Goal: Task Accomplishment & Management: Manage account settings

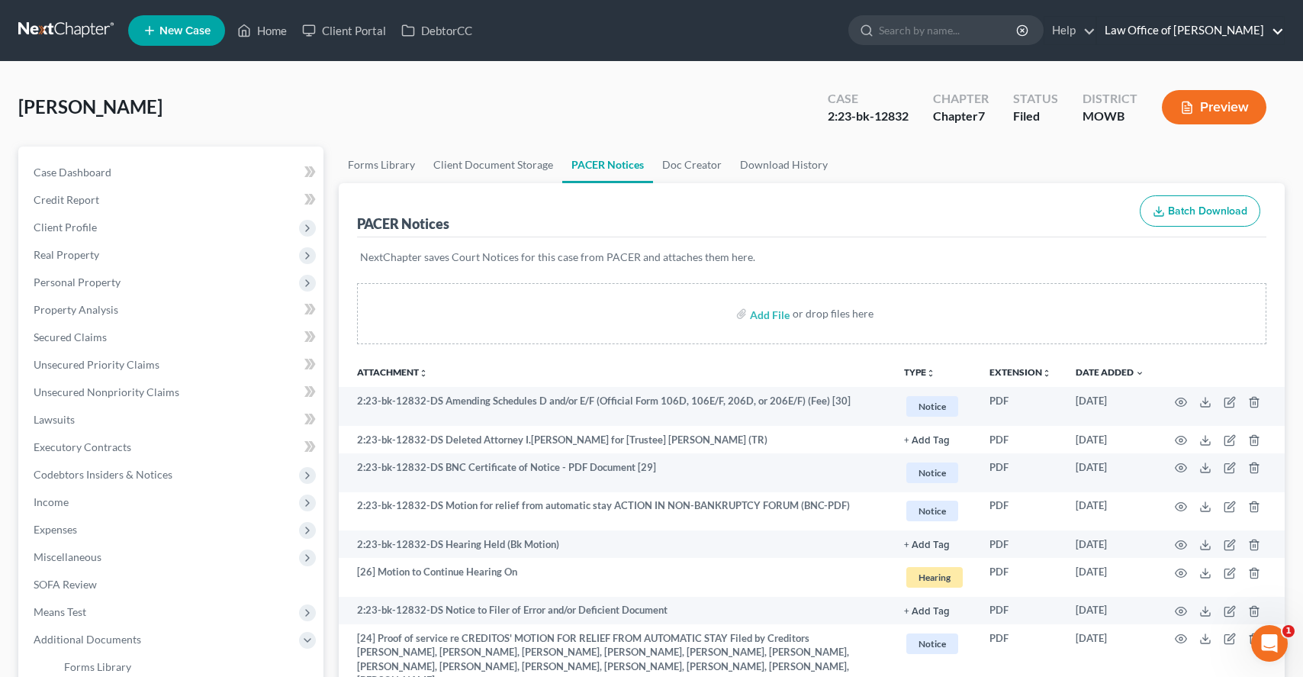
click at [1247, 32] on link "Law Office of [PERSON_NAME]" at bounding box center [1190, 30] width 187 height 27
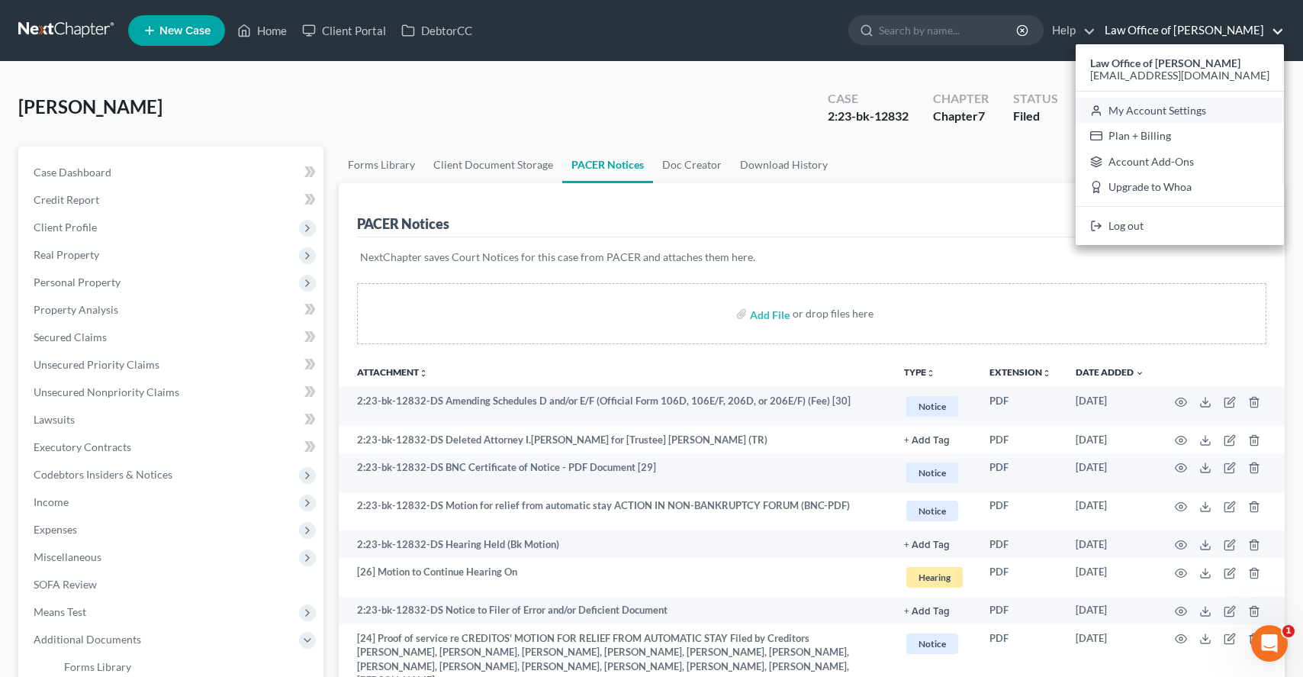
click at [1185, 113] on link "My Account Settings" at bounding box center [1179, 111] width 208 height 26
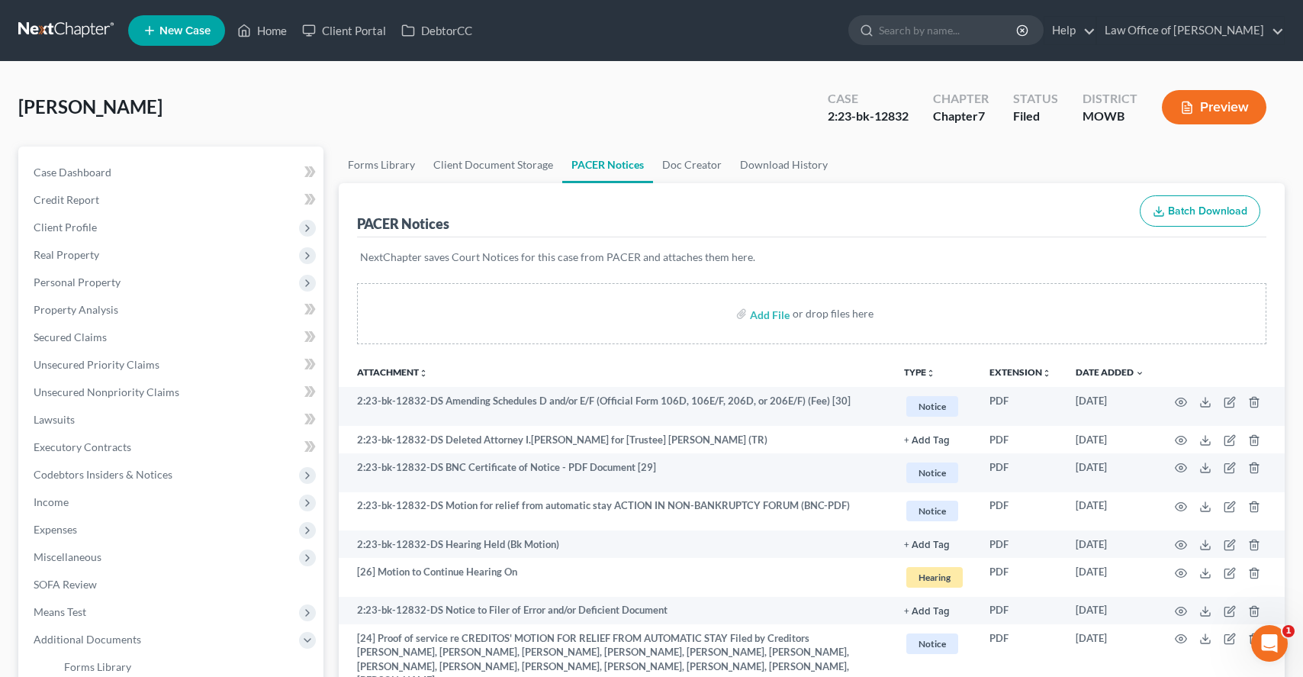
select select "29"
select select "4"
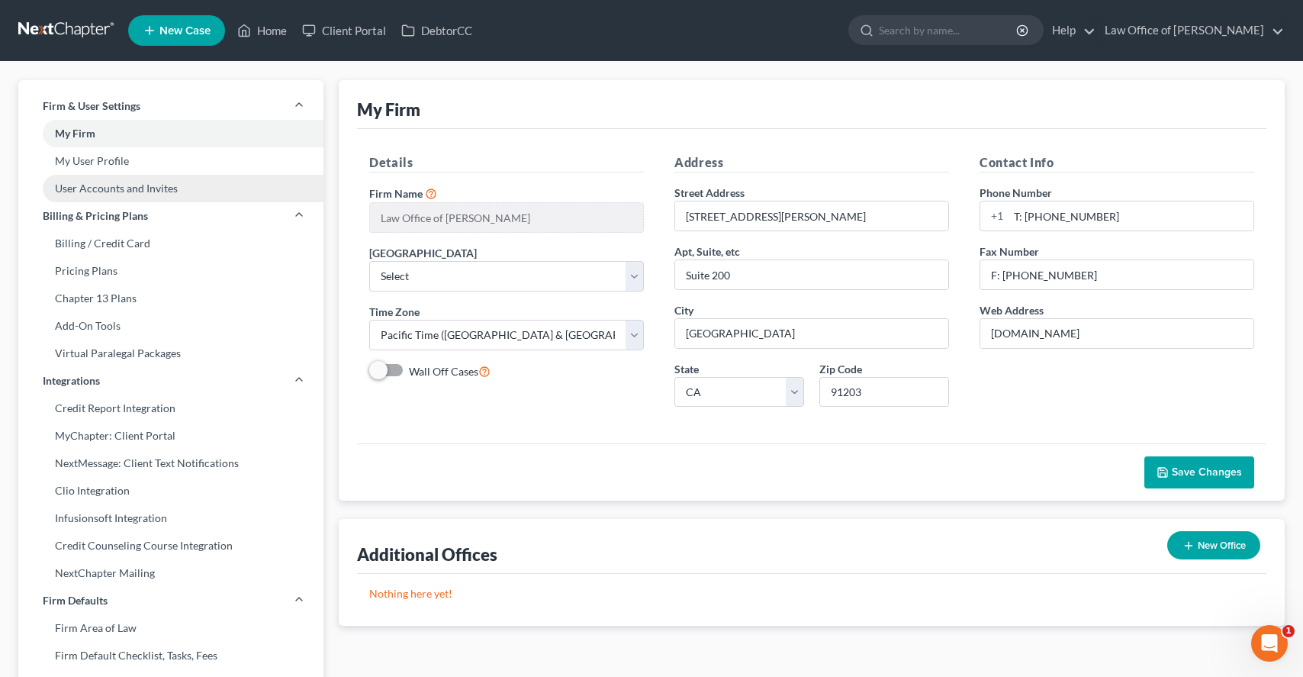
click at [98, 191] on link "User Accounts and Invites" at bounding box center [170, 188] width 305 height 27
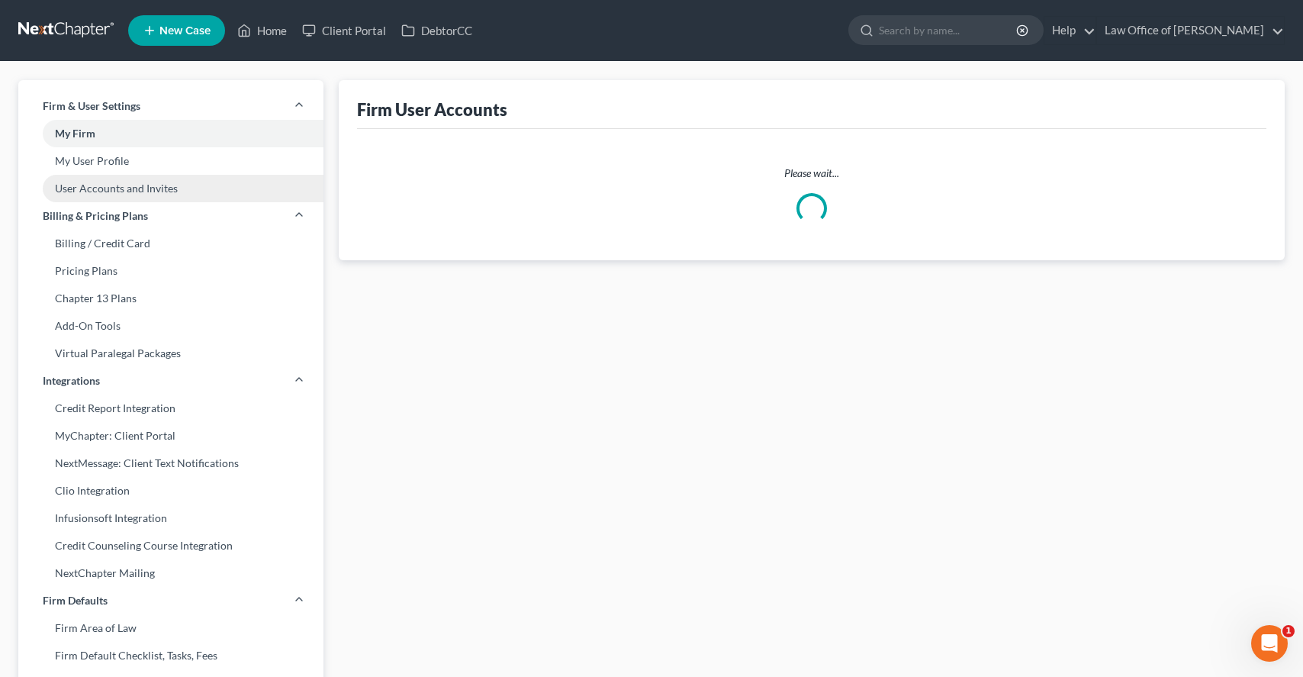
select select "0"
select select "1"
select select "2"
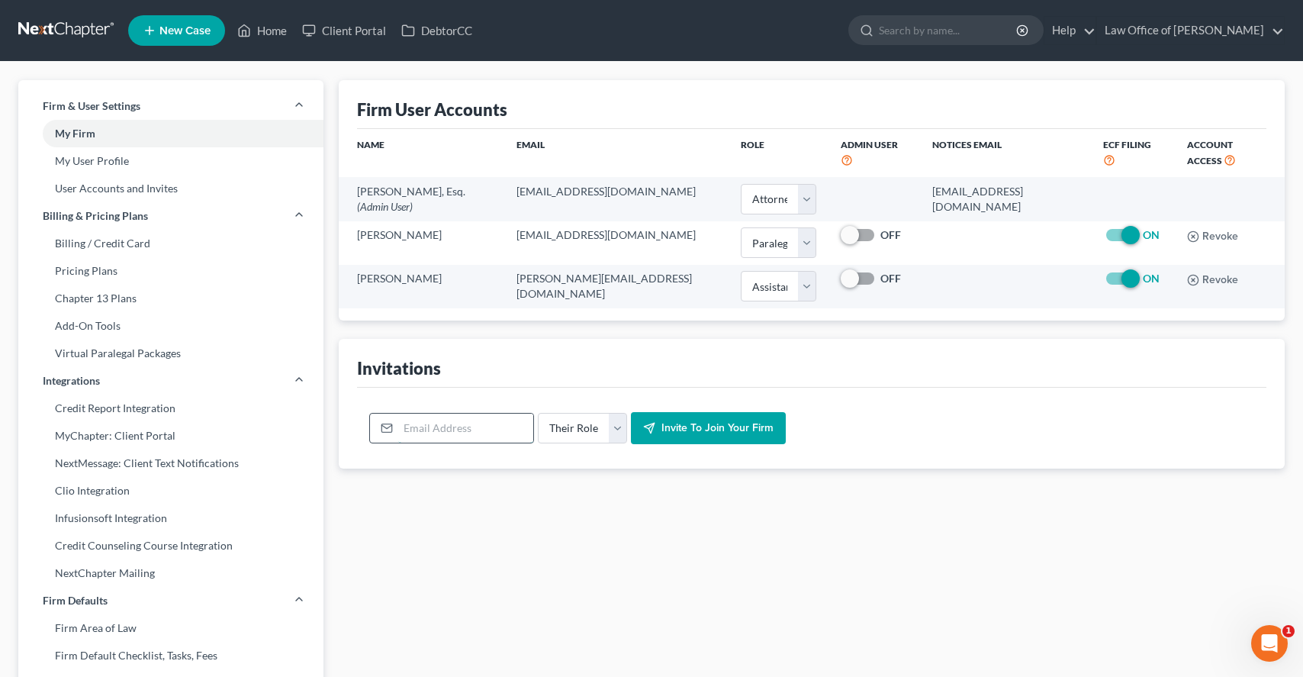
click at [448, 413] on input "email" at bounding box center [465, 427] width 135 height 29
type input "[EMAIL_ADDRESS][DOMAIN_NAME]"
click at [569, 419] on select "Their Role Attorney Paralegal Assistant" at bounding box center [582, 428] width 89 height 31
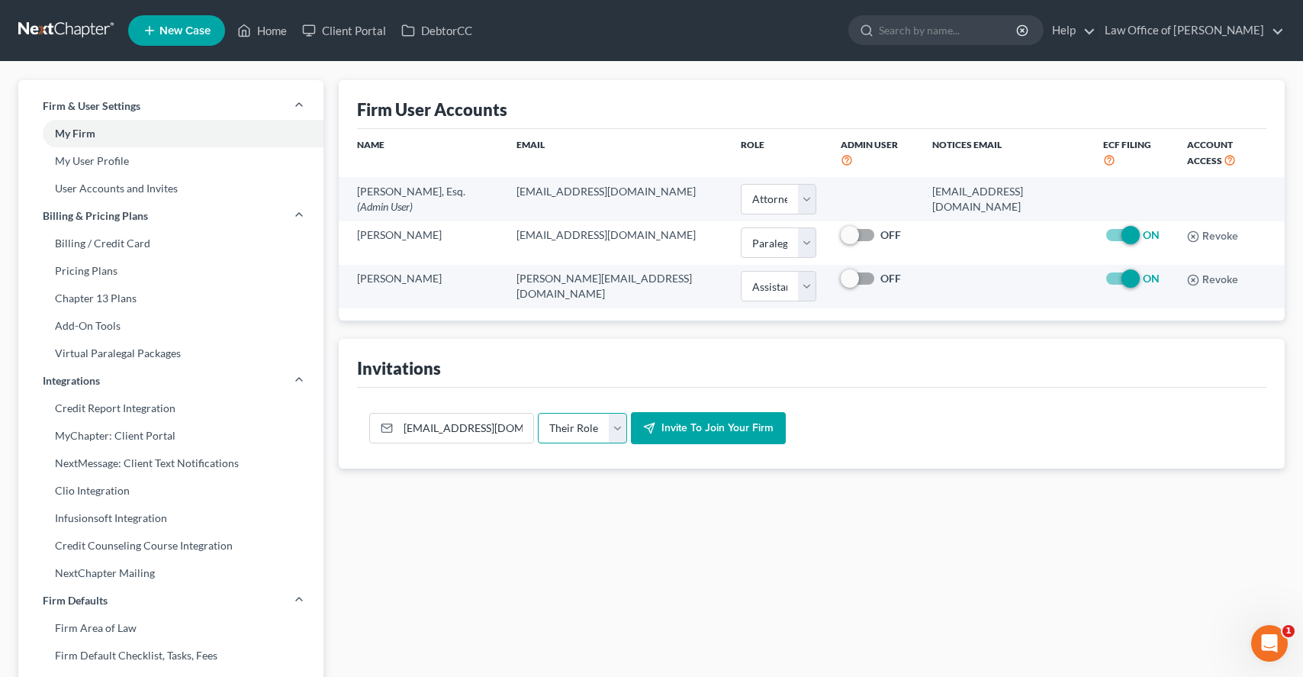
select select "assistant"
click at [670, 421] on span "Invite to join your firm" at bounding box center [717, 427] width 112 height 13
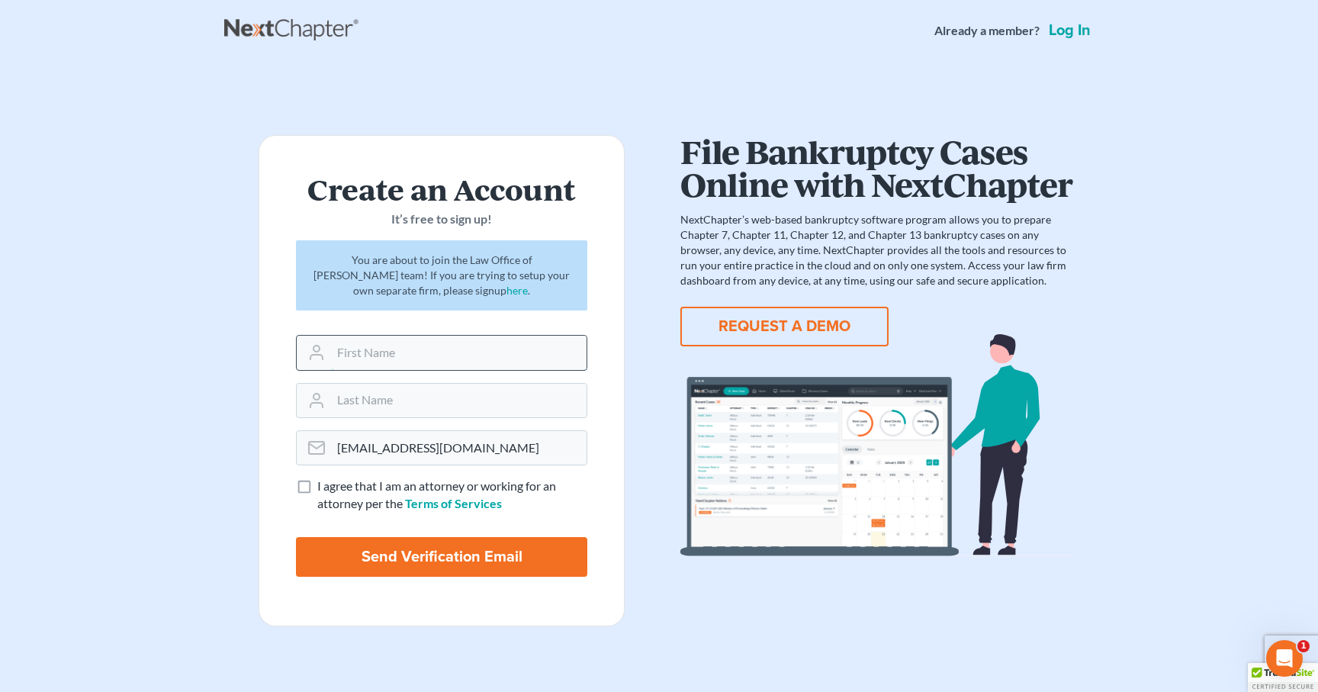
click at [391, 353] on input "text" at bounding box center [459, 353] width 256 height 34
type input "Narek"
type input "N"
paste input "We Are a Debt Relief Agency Helping People Get a Fresh Start. CONFIDENTIALITY N…"
type input "We Are a Debt Relief Agency Helping People Get a Fresh Start. CONFIDENTIALITY N…"
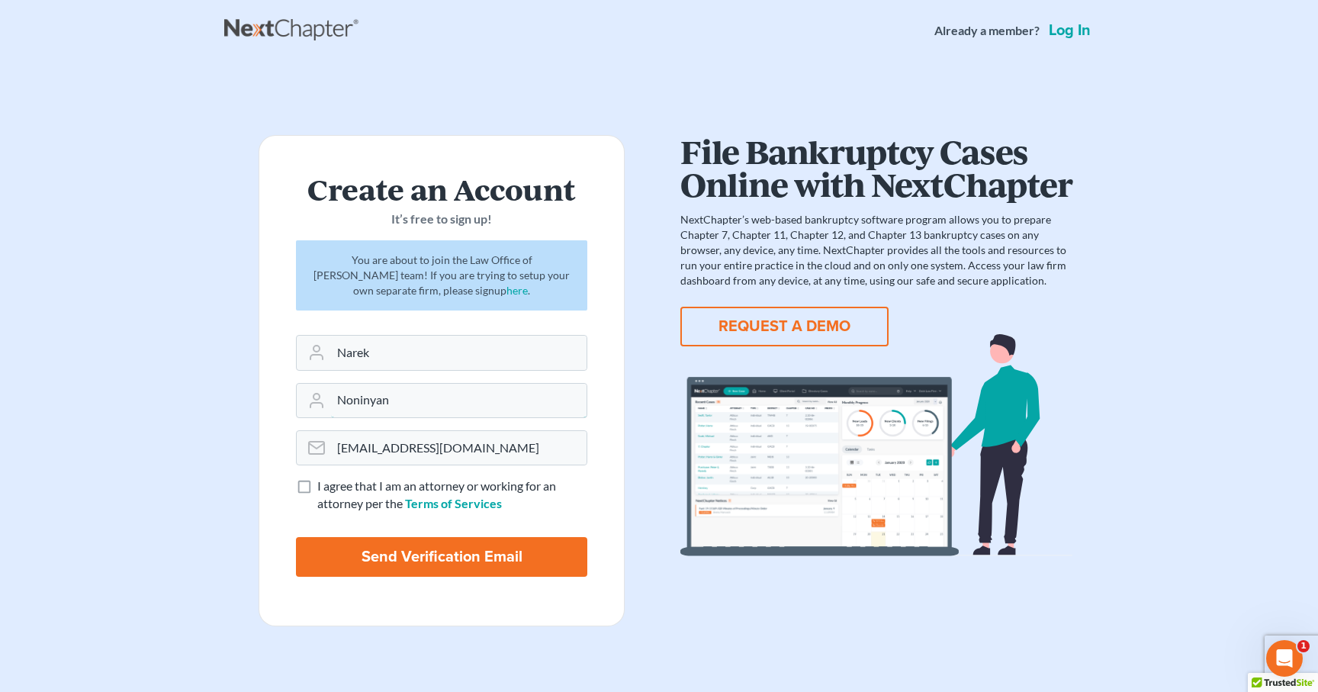
type input "Noninyan"
click at [317, 486] on label "I agree that I am an attorney or working for an attorney per the Terms of Servi…" at bounding box center [452, 494] width 270 height 35
click at [323, 486] on input "I agree that I am an attorney or working for an attorney per the Terms of Servi…" at bounding box center [328, 482] width 10 height 10
checkbox input "true"
click at [373, 553] on input "Send Verification Email" at bounding box center [441, 557] width 291 height 40
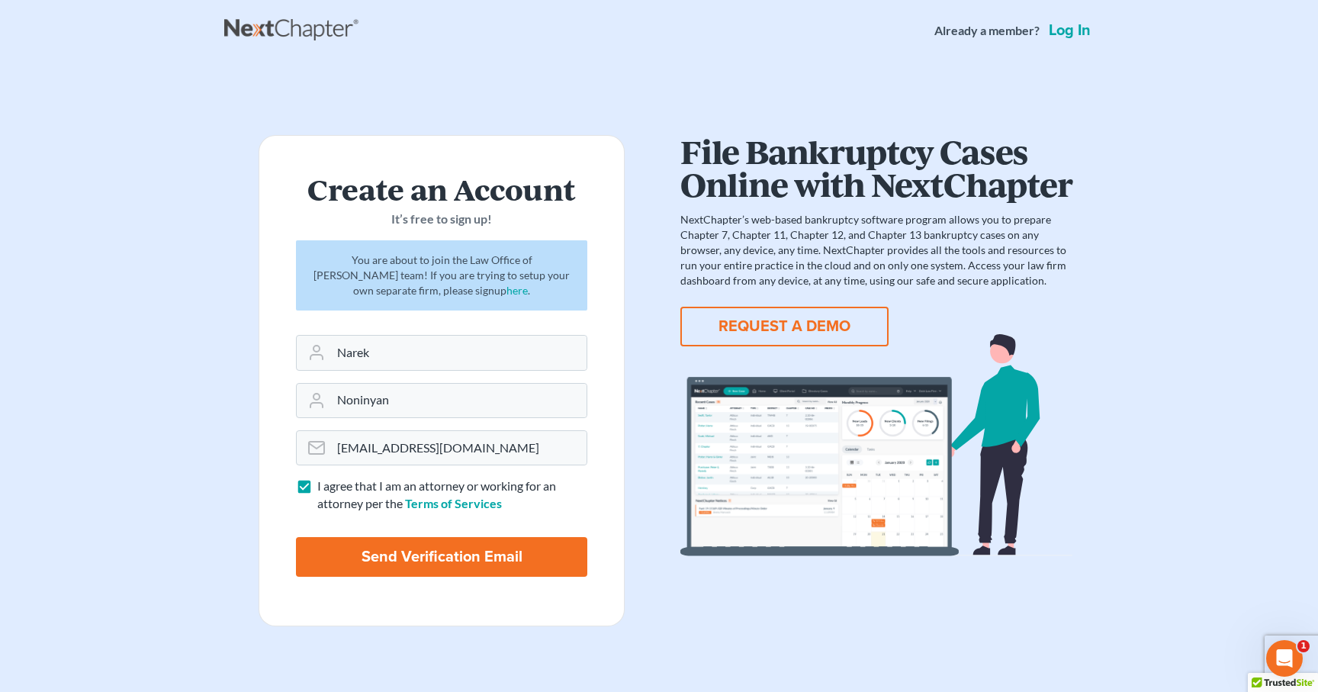
type input "Thinking..."
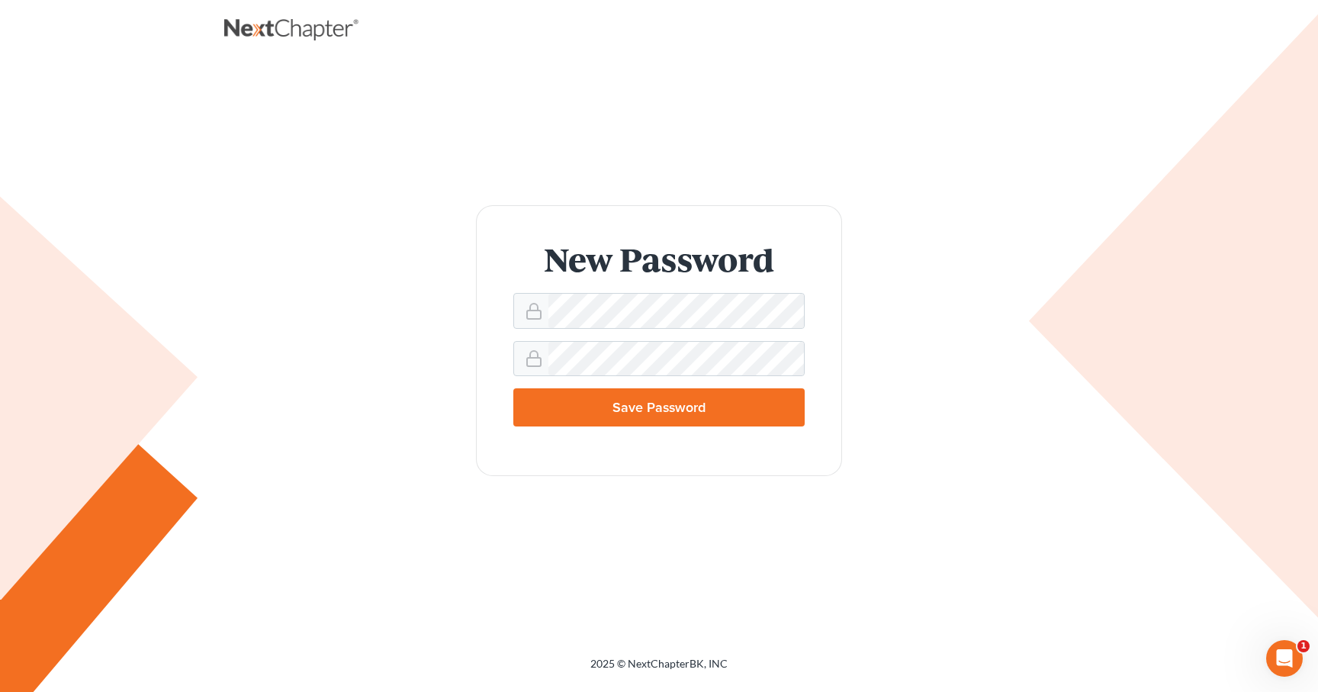
click at [626, 413] on input "Save Password" at bounding box center [658, 407] width 291 height 38
type input "Thinking..."
